Goal: Task Accomplishment & Management: Use online tool/utility

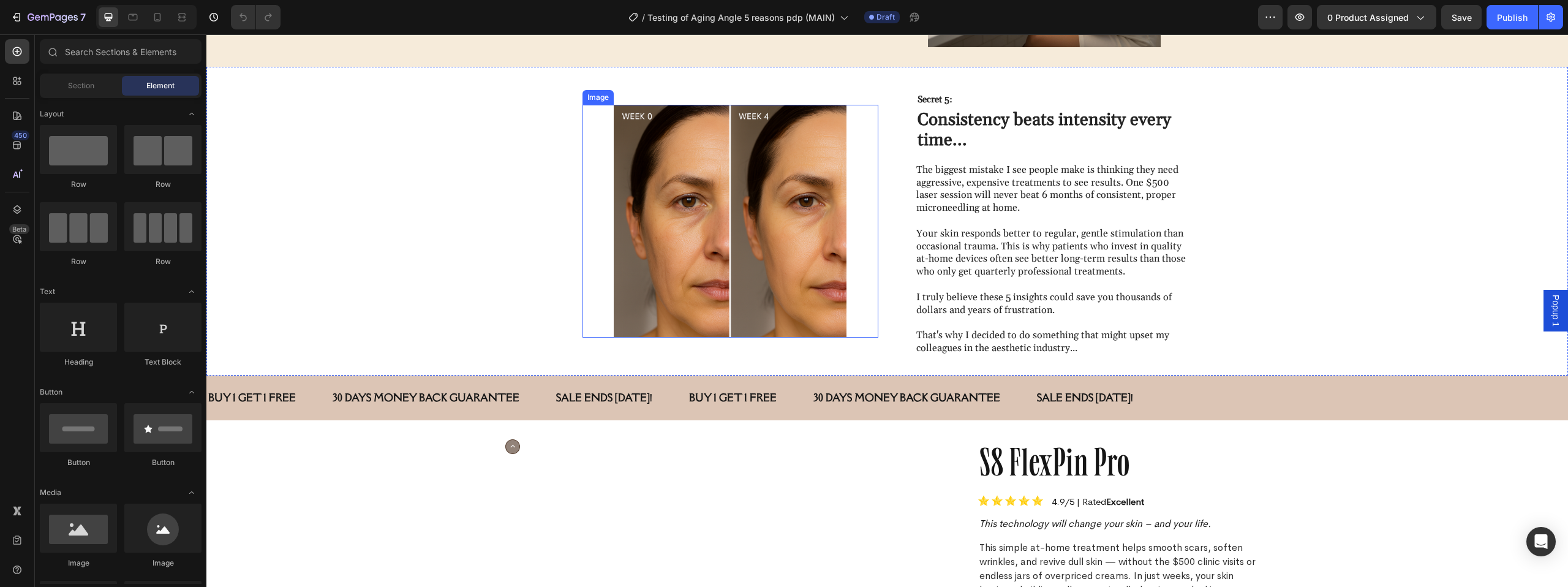
scroll to position [1831, 0]
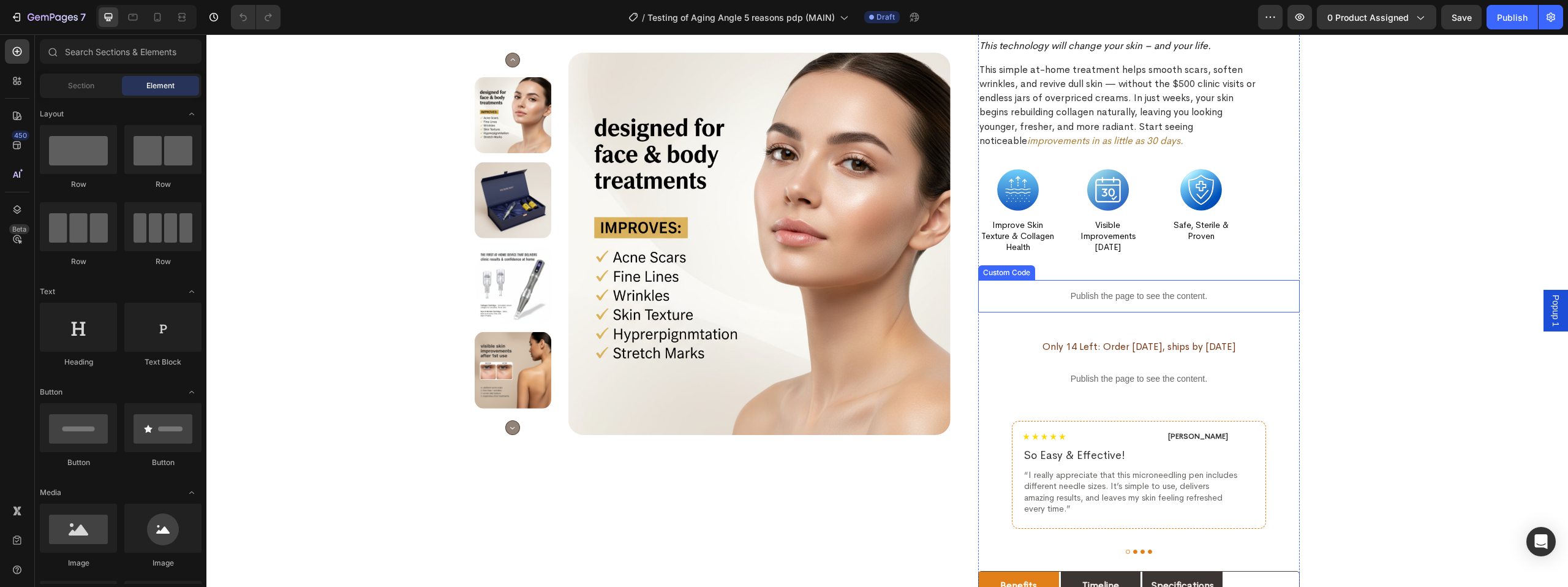
click at [1160, 301] on p "Publish the page to see the content." at bounding box center [1139, 296] width 321 height 13
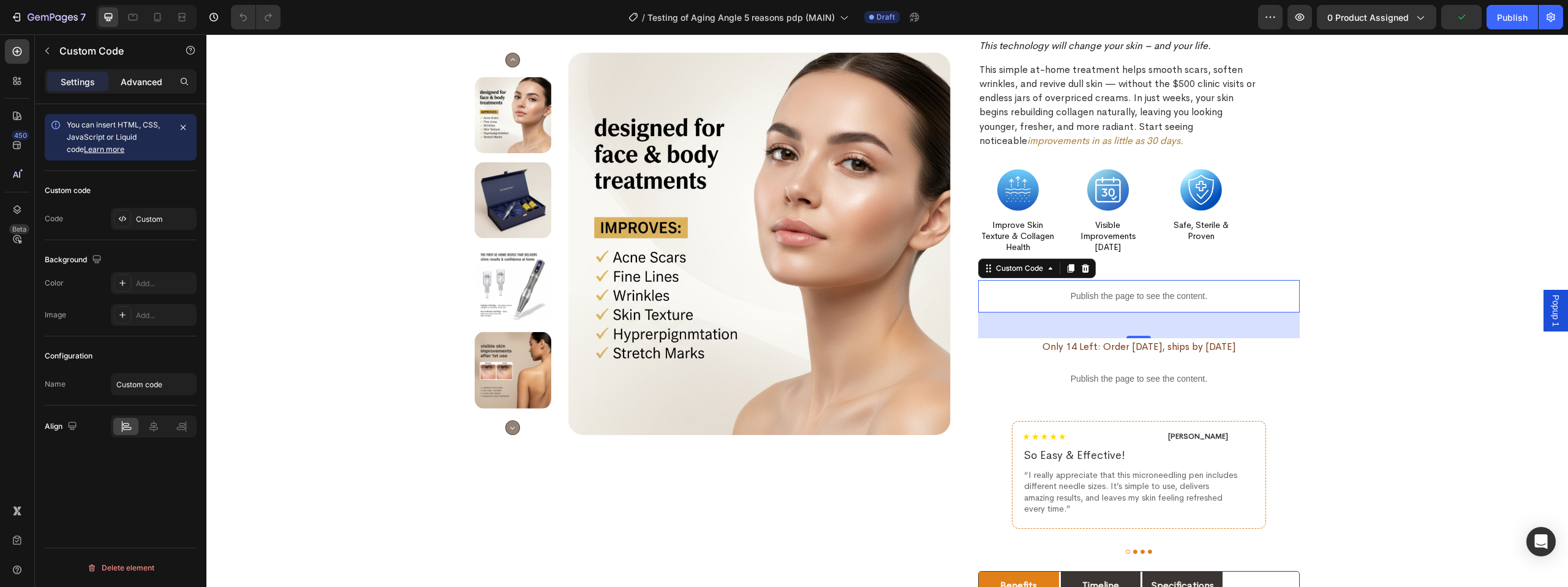
click at [143, 85] on p "Advanced" at bounding box center [142, 82] width 42 height 13
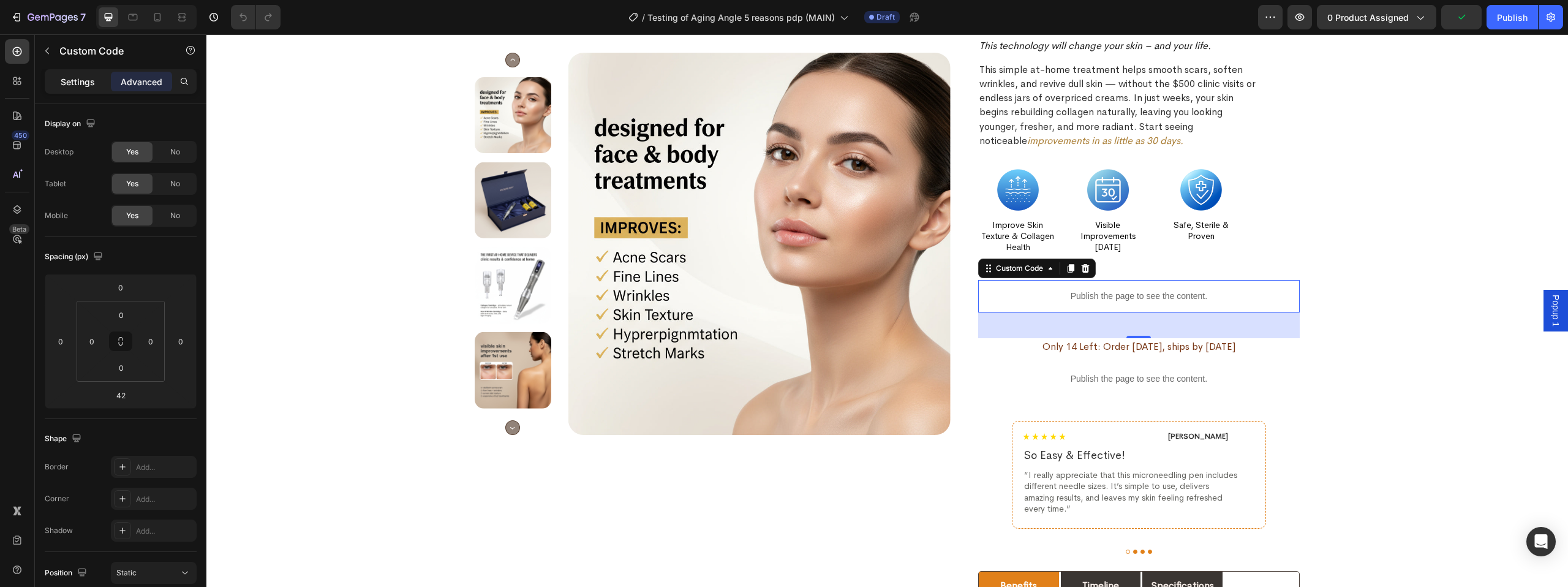
click at [88, 84] on p "Settings" at bounding box center [77, 82] width 34 height 13
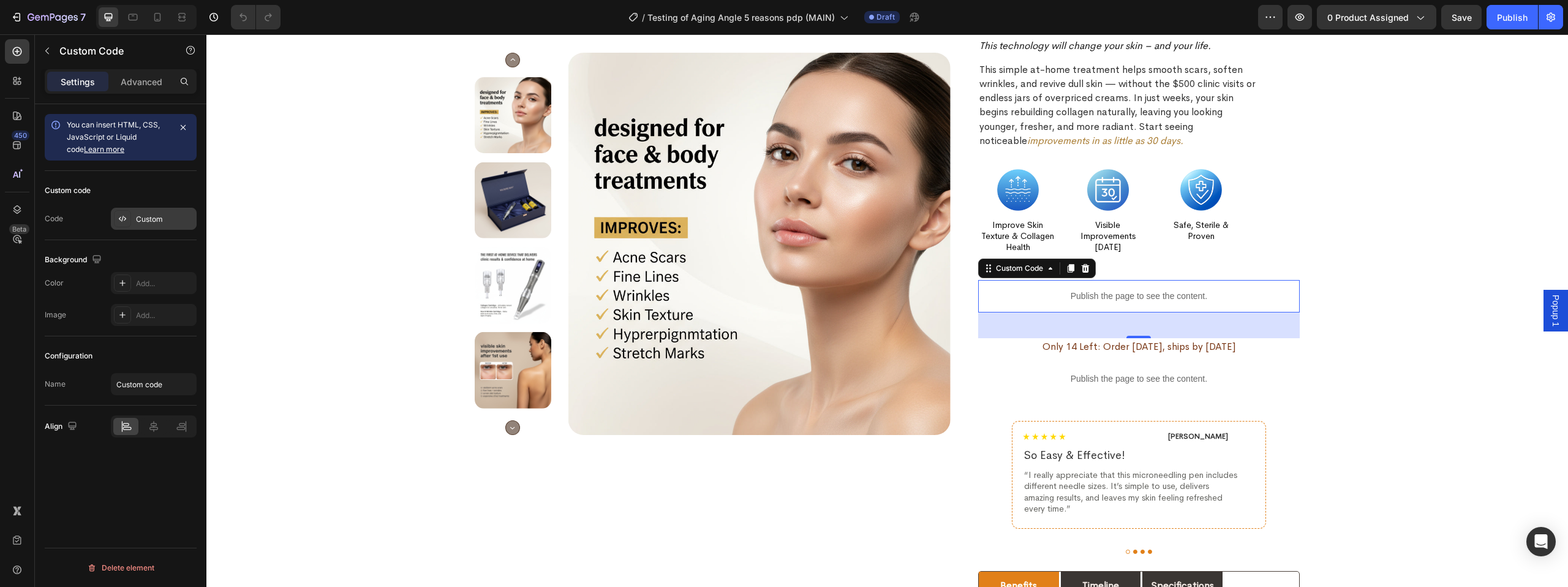
click at [156, 221] on div "Custom" at bounding box center [165, 219] width 58 height 11
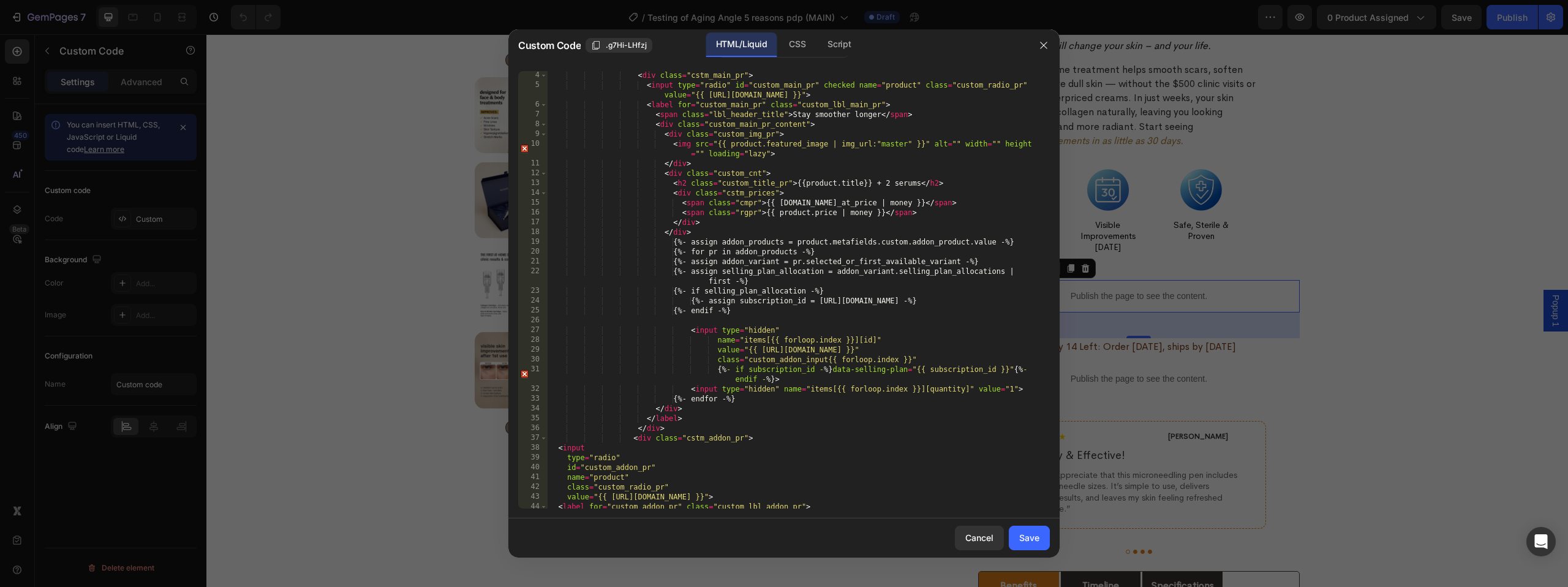
scroll to position [0, 0]
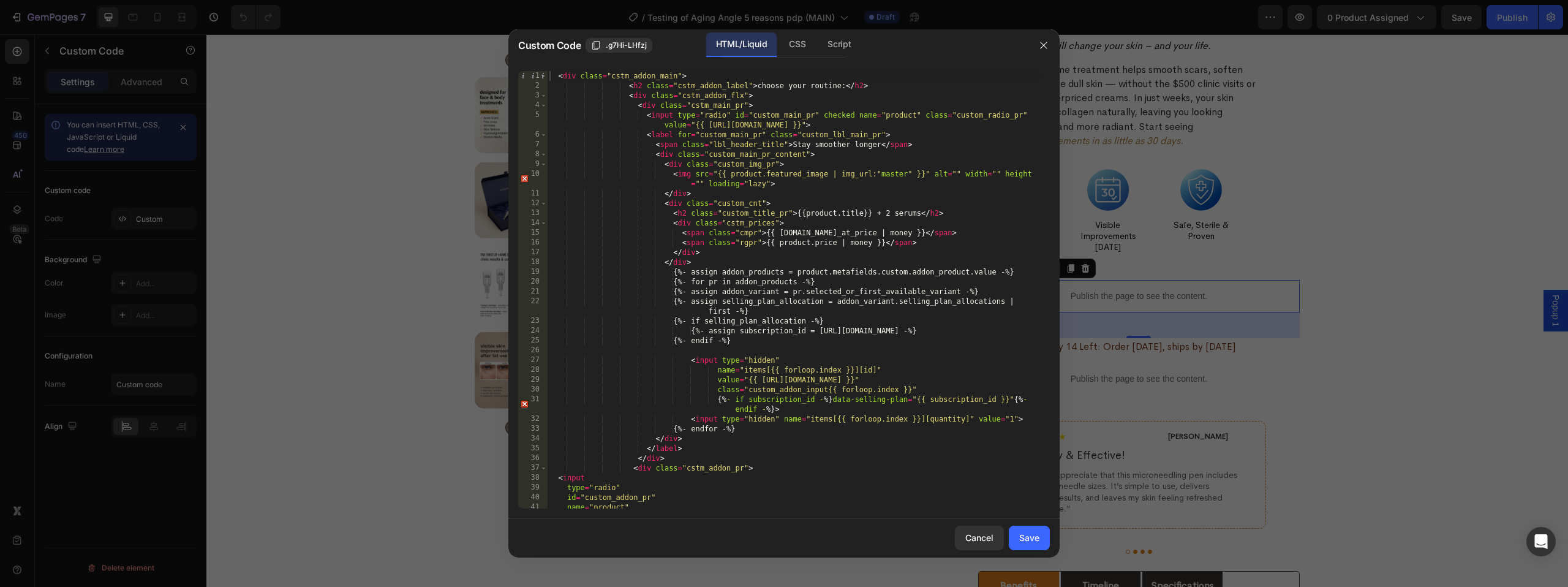
click at [1353, 194] on div at bounding box center [784, 293] width 1568 height 587
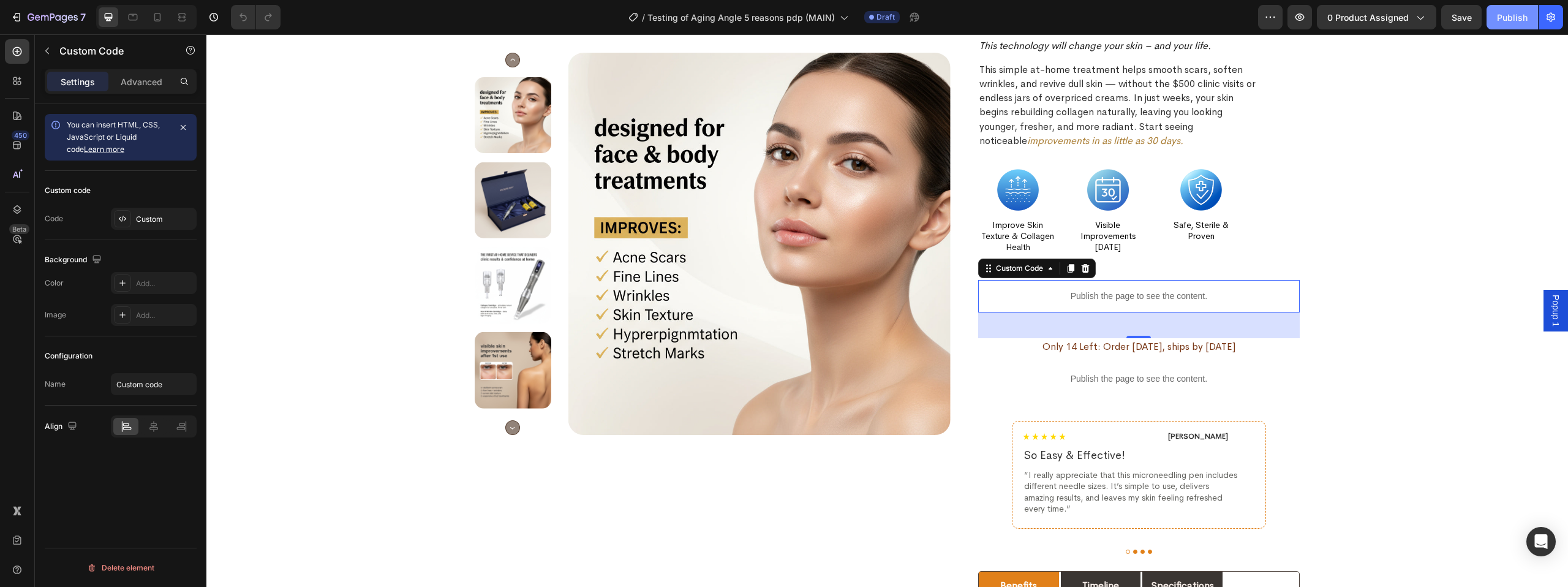
click at [1513, 24] on button "Publish" at bounding box center [1512, 16] width 51 height 24
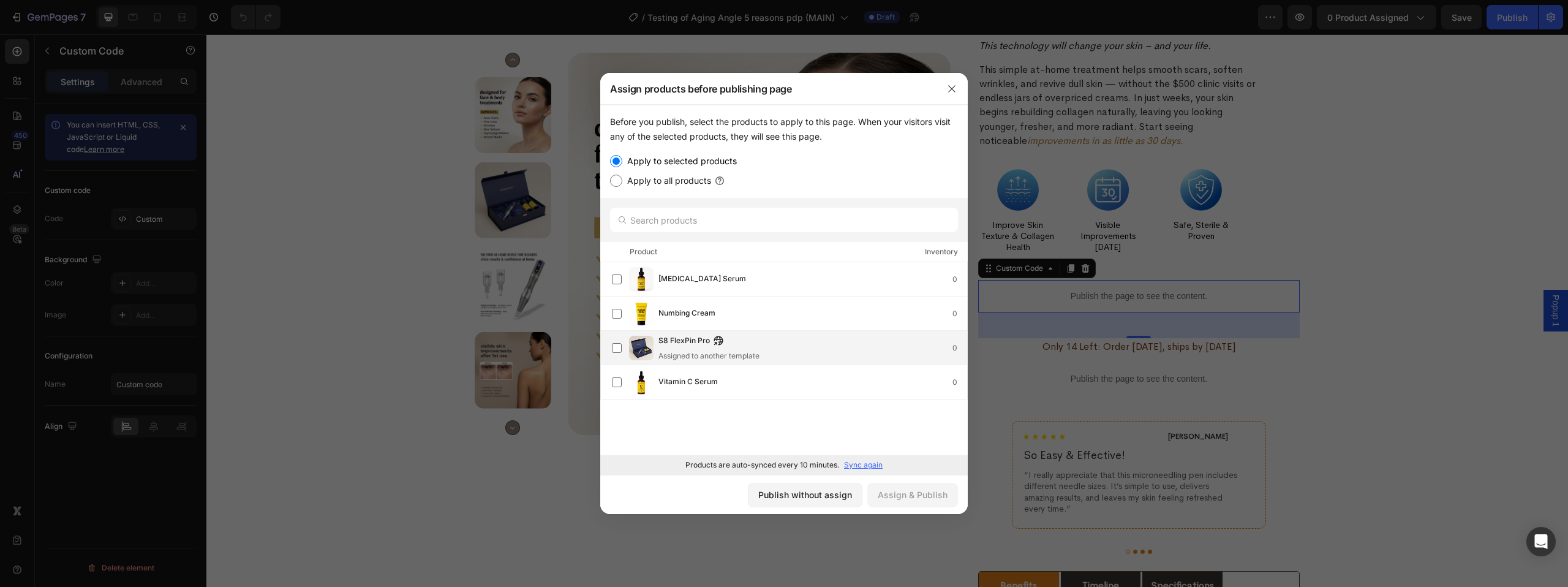
click at [625, 345] on div "S8 FlexPin Pro Assigned to another template 0" at bounding box center [789, 348] width 355 height 27
click at [914, 496] on div "Assign & Publish" at bounding box center [912, 495] width 70 height 13
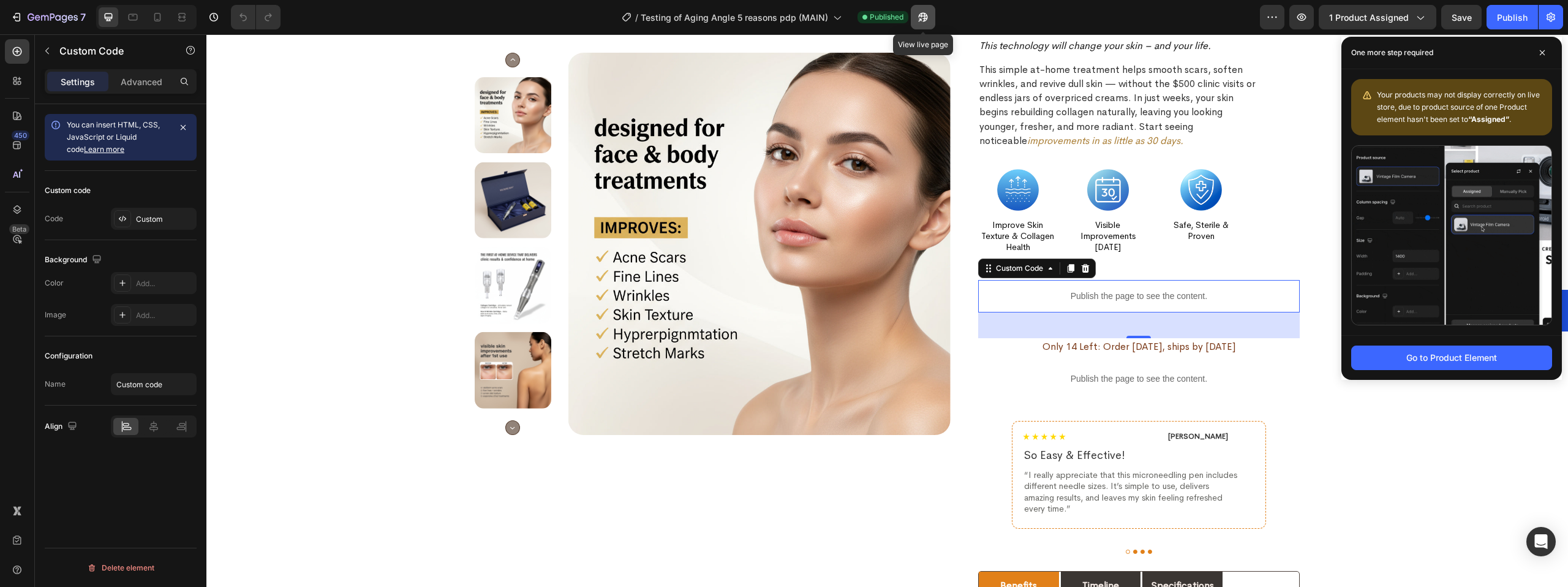
click at [920, 14] on icon "button" at bounding box center [922, 18] width 9 height 9
